Goal: Transaction & Acquisition: Download file/media

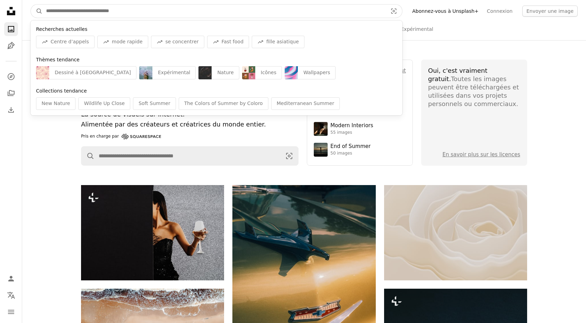
click at [309, 17] on input "Rechercher des visuels sur tout le site" at bounding box center [214, 11] width 343 height 13
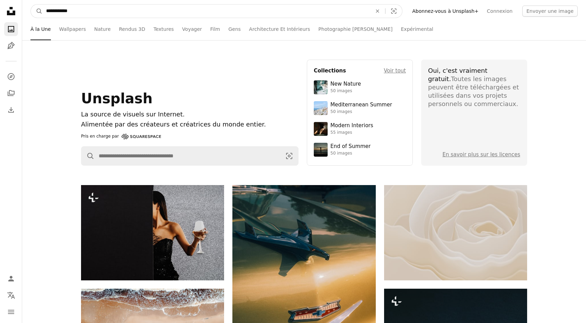
type input "**********"
click at [31, 5] on button "A magnifying glass" at bounding box center [37, 11] width 12 height 13
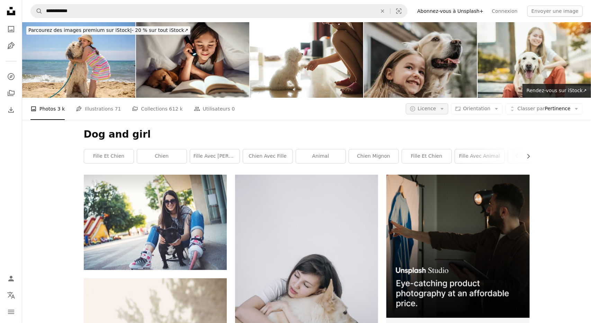
click at [436, 106] on span "Licence" at bounding box center [427, 109] width 18 height 6
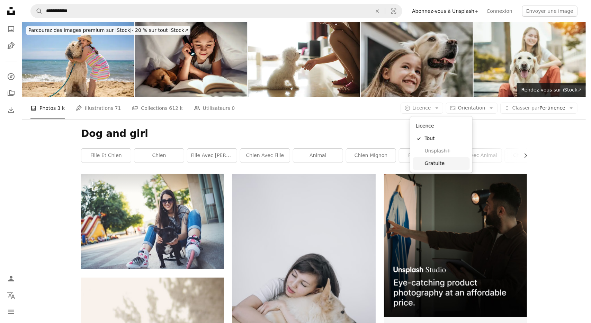
click at [438, 162] on span "Gratuite" at bounding box center [446, 163] width 42 height 7
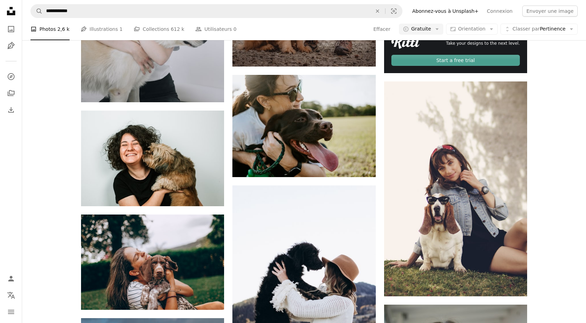
scroll to position [312, 0]
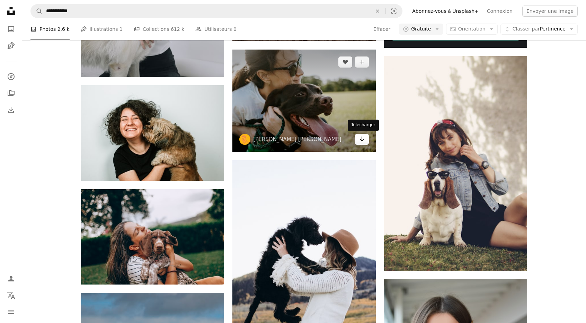
click at [360, 139] on icon "Télécharger" at bounding box center [361, 138] width 5 height 5
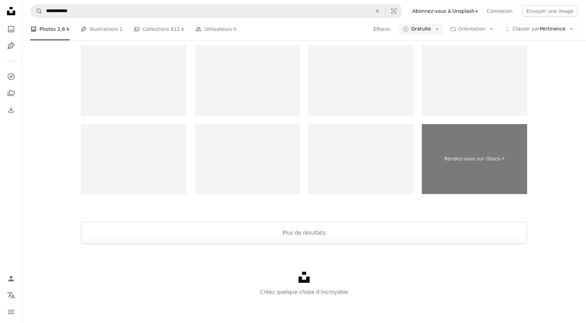
scroll to position [1623, 0]
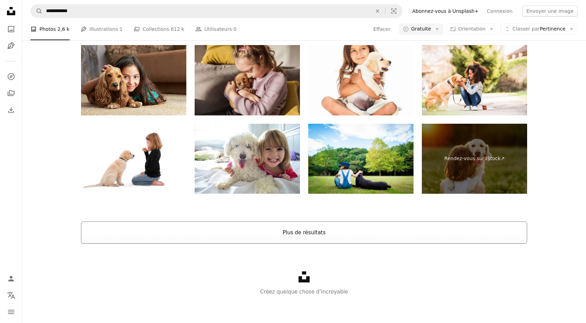
click at [311, 236] on button "Plus de résultats" at bounding box center [304, 232] width 446 height 22
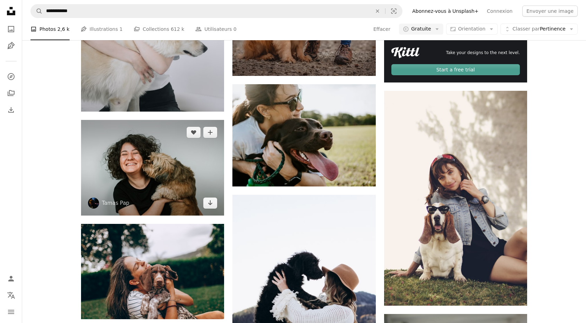
scroll to position [346, 0]
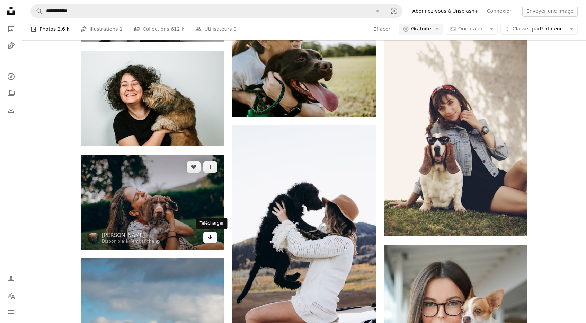
click at [214, 237] on link "Arrow pointing down" at bounding box center [210, 237] width 14 height 11
